Goal: Contribute content

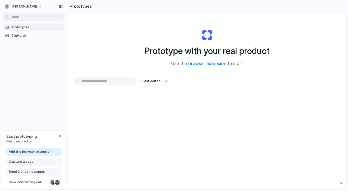
click at [38, 37] on span "Captures" at bounding box center [38, 35] width 52 height 5
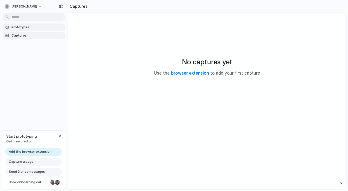
click at [39, 30] on link "Prototypes" at bounding box center [34, 28] width 63 height 8
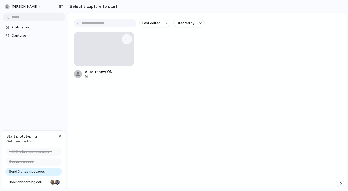
click at [106, 59] on div at bounding box center [104, 49] width 60 height 34
click at [100, 86] on div "Last edited Created by Auto-renew ON 1d" at bounding box center [207, 101] width 279 height 177
click at [34, 33] on link "Captures" at bounding box center [34, 36] width 63 height 8
click at [109, 60] on div at bounding box center [104, 49] width 60 height 34
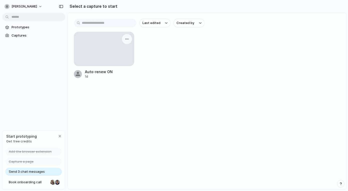
click at [109, 60] on div at bounding box center [104, 49] width 60 height 34
click at [39, 32] on link "Captures" at bounding box center [34, 36] width 63 height 8
click at [93, 47] on div at bounding box center [104, 49] width 60 height 34
click at [32, 33] on span "Captures" at bounding box center [38, 35] width 52 height 5
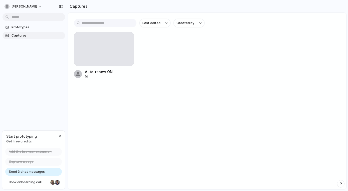
click at [161, 53] on div "Auto-renew ON 1d" at bounding box center [207, 55] width 267 height 47
